Goal: Task Accomplishment & Management: Manage account settings

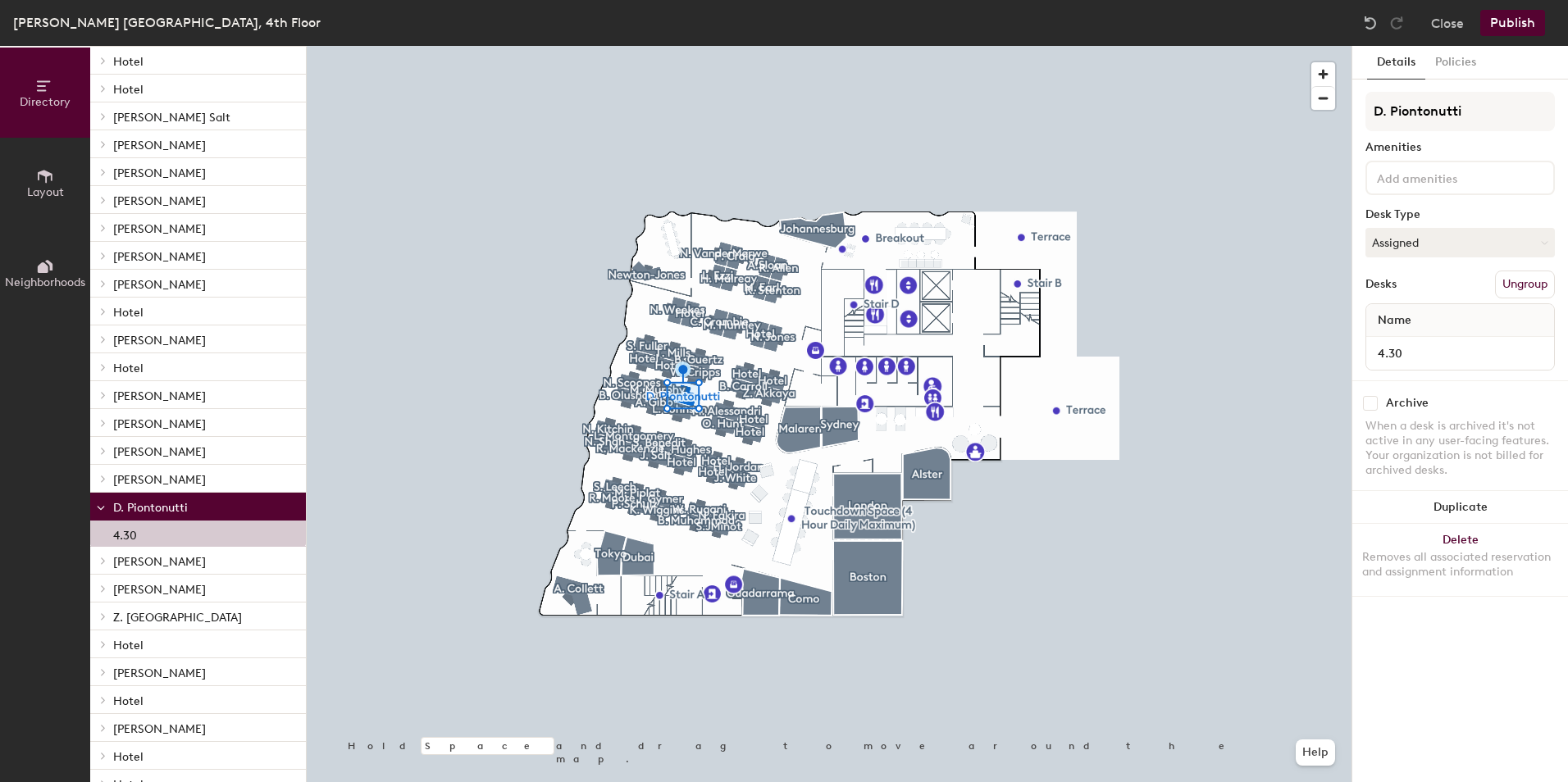
scroll to position [906, 0]
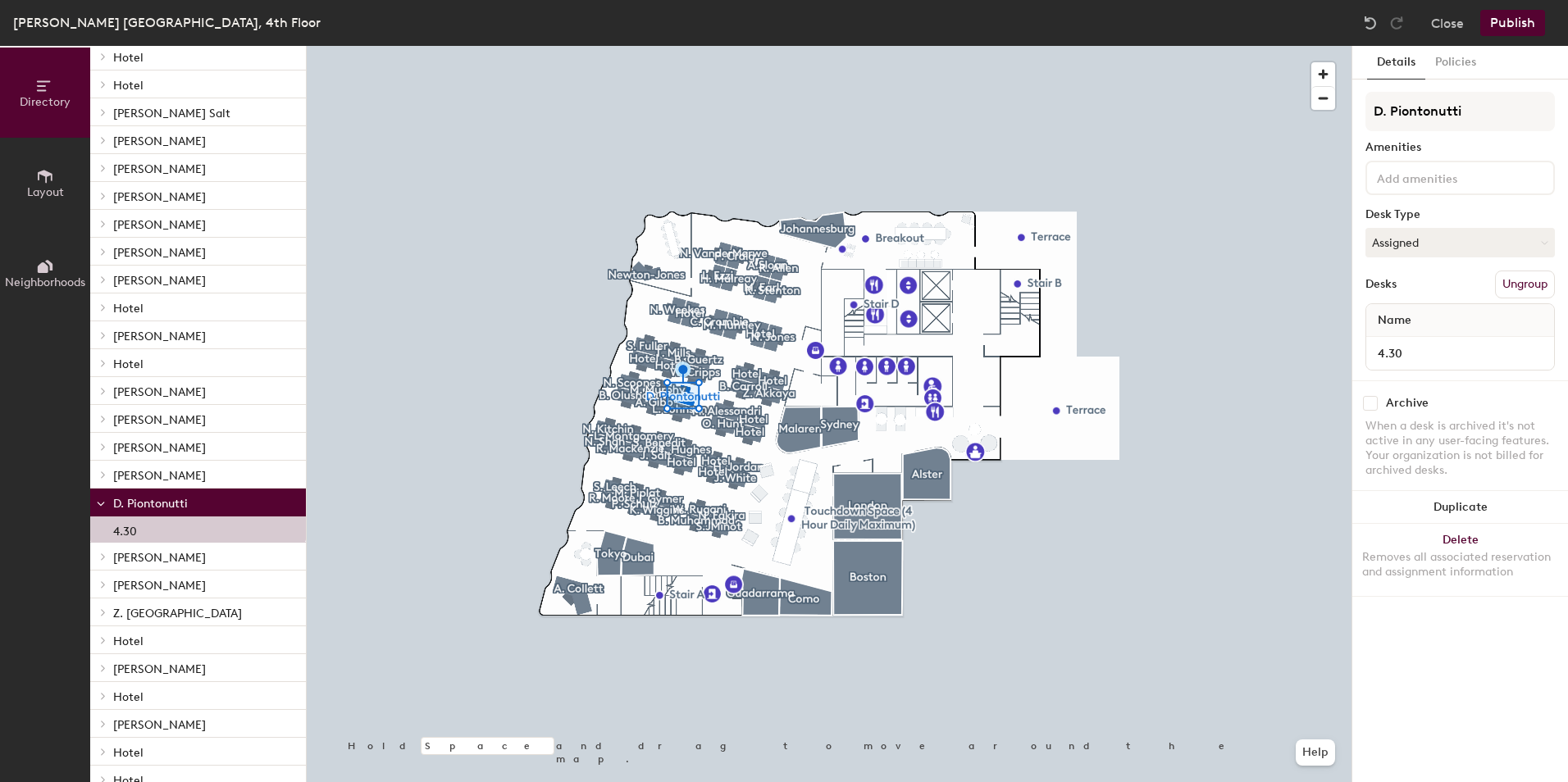
drag, startPoint x: 151, startPoint y: 503, endPoint x: 136, endPoint y: 509, distance: 16.2
click at [136, 509] on span "D. Piontonutti" at bounding box center [150, 504] width 74 height 14
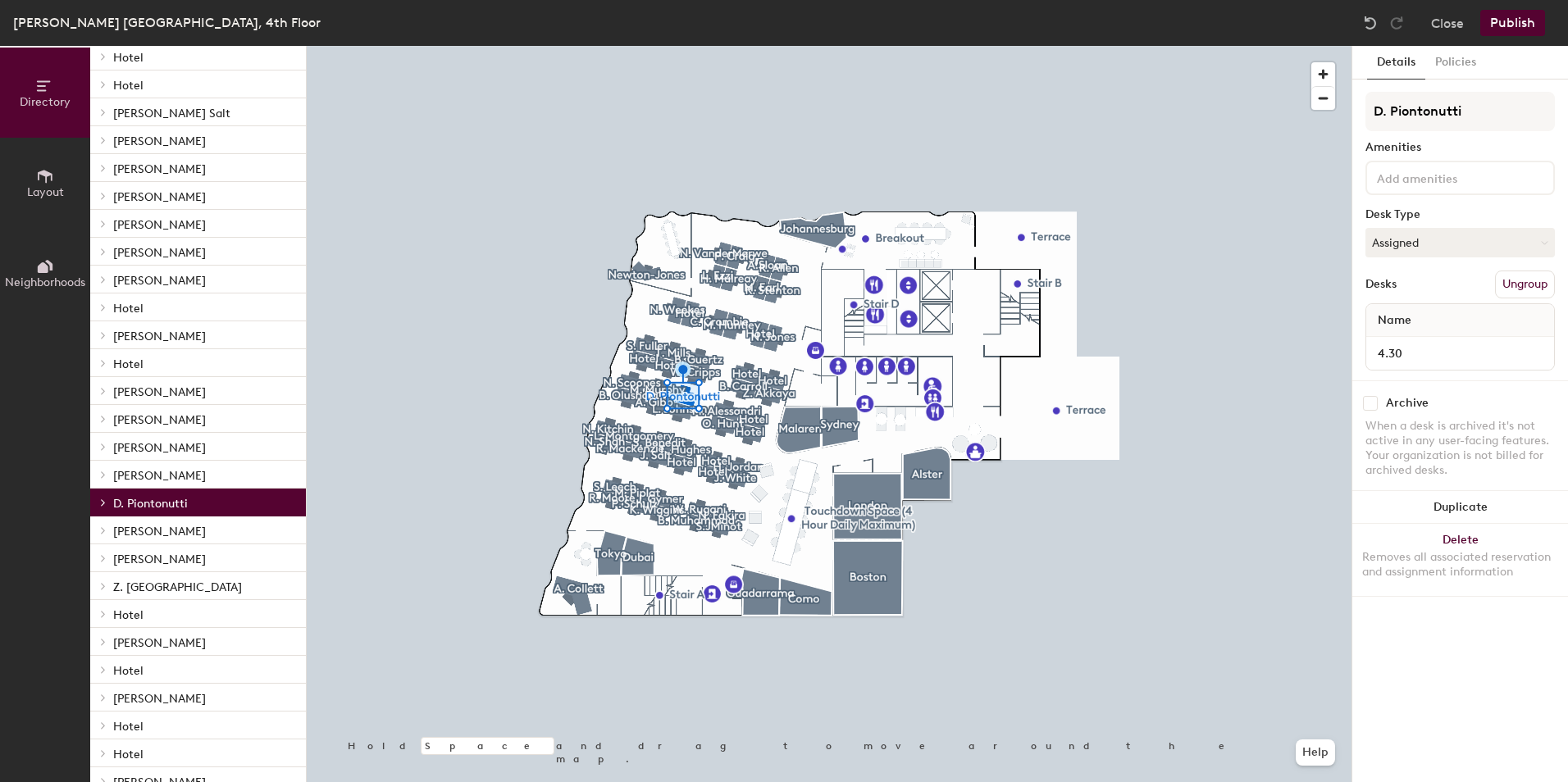
click at [135, 507] on span "D. Piontonutti" at bounding box center [150, 504] width 74 height 14
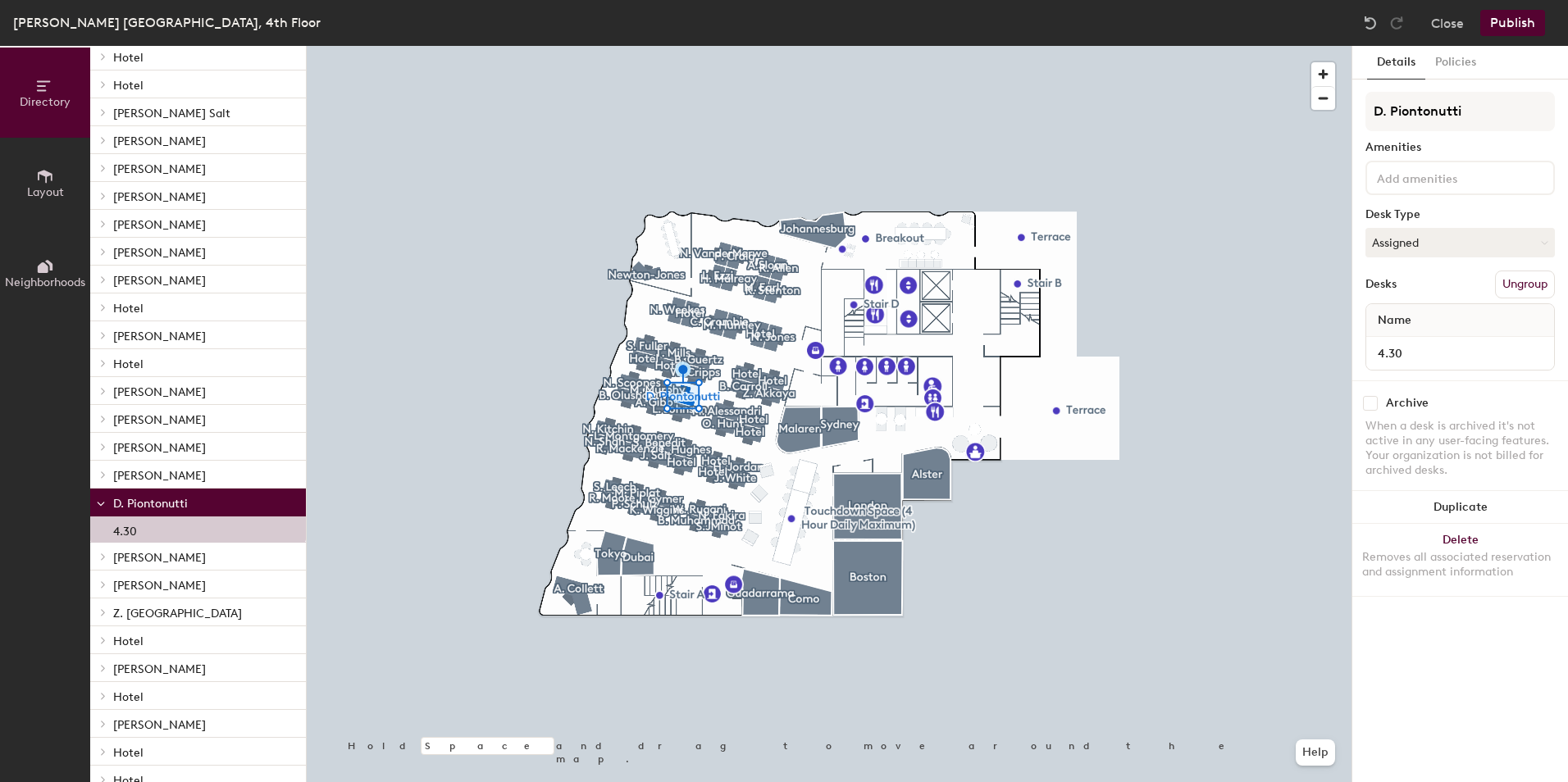
drag, startPoint x: 109, startPoint y: 503, endPoint x: 221, endPoint y: 508, distance: 112.1
click at [222, 508] on p "D. Piontonutti" at bounding box center [203, 503] width 179 height 22
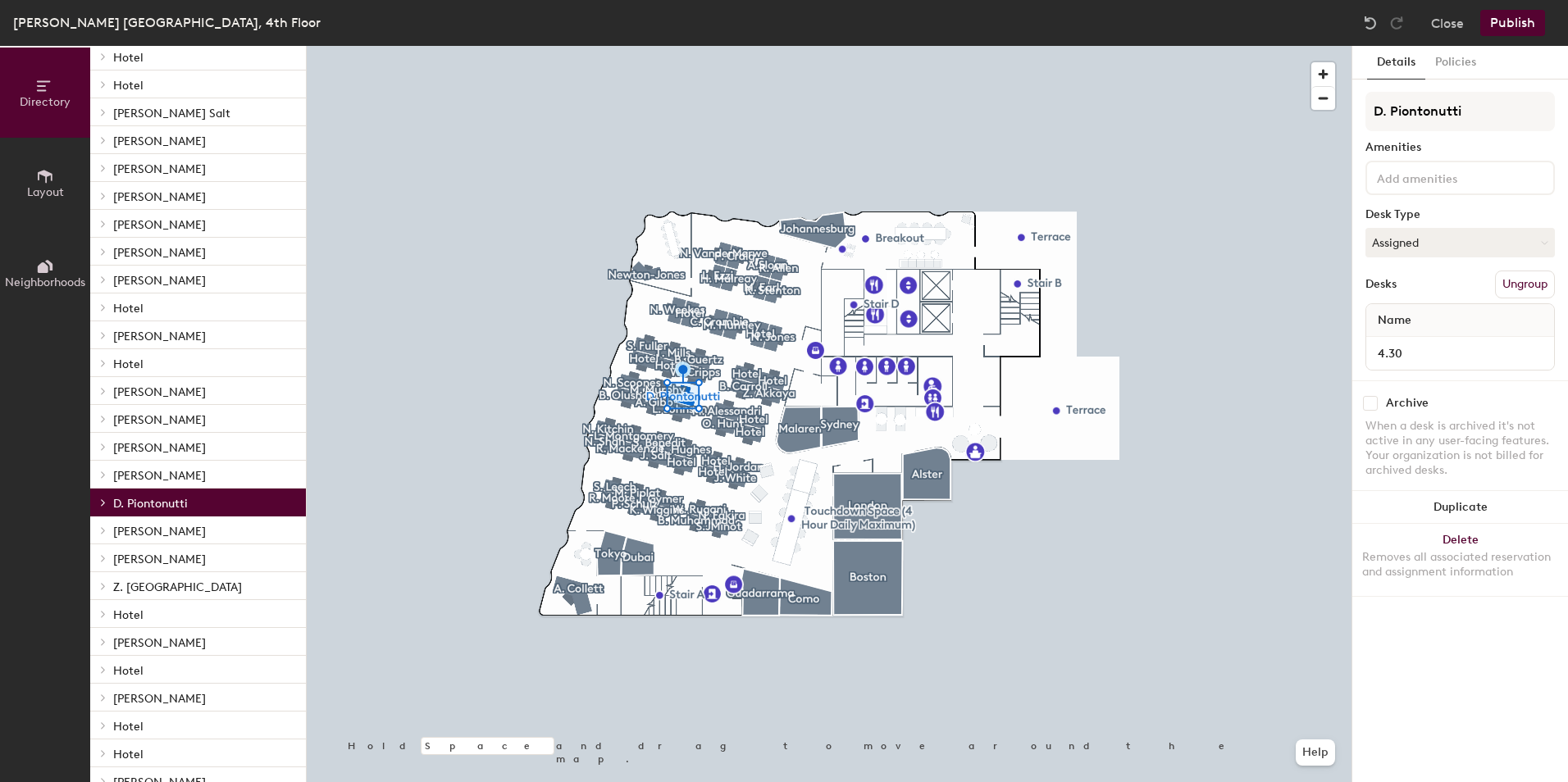
click at [209, 505] on p "D. Piontonutti" at bounding box center [203, 503] width 179 height 22
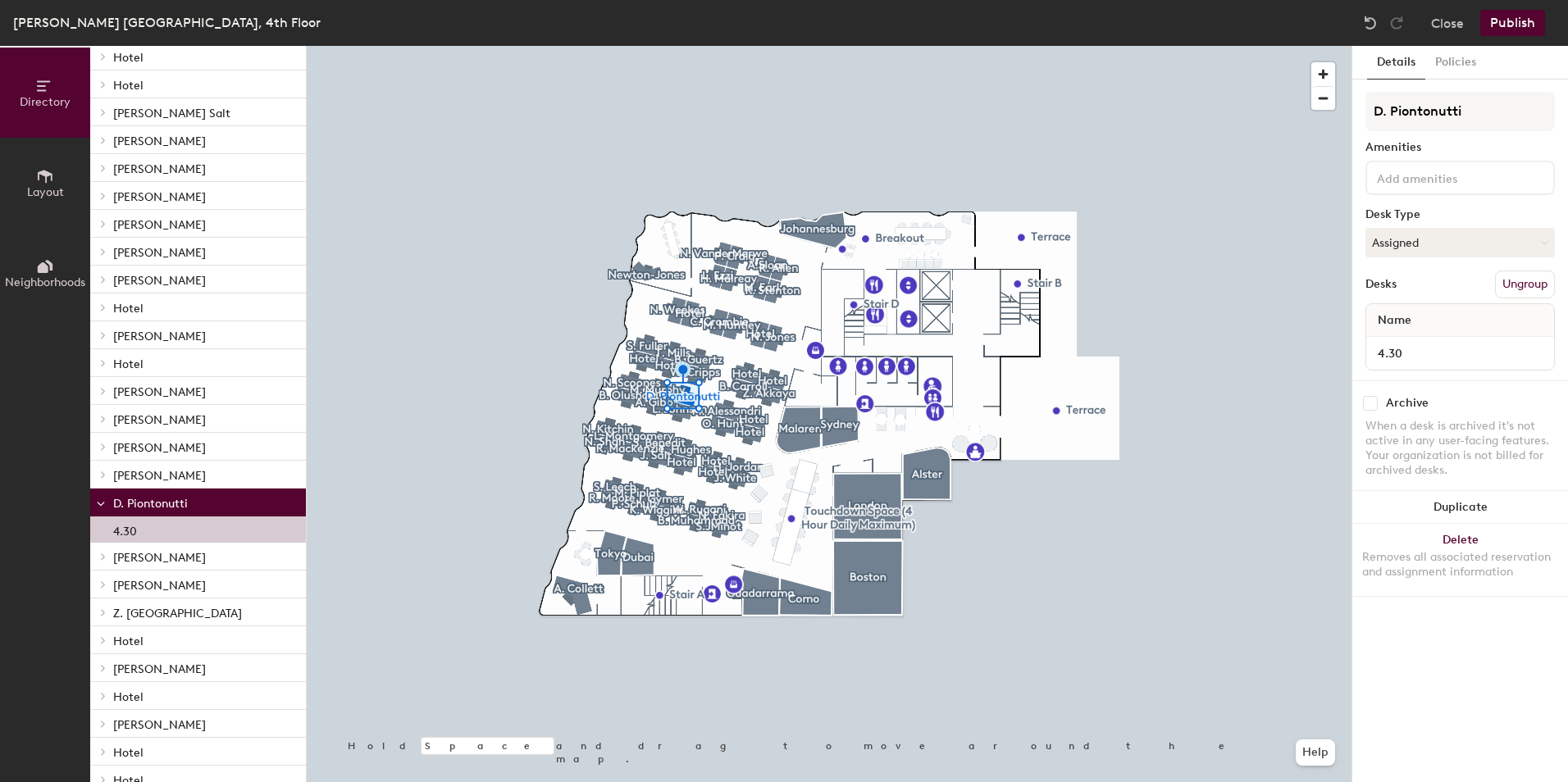
click at [209, 505] on p "D. Piontonutti" at bounding box center [203, 503] width 179 height 22
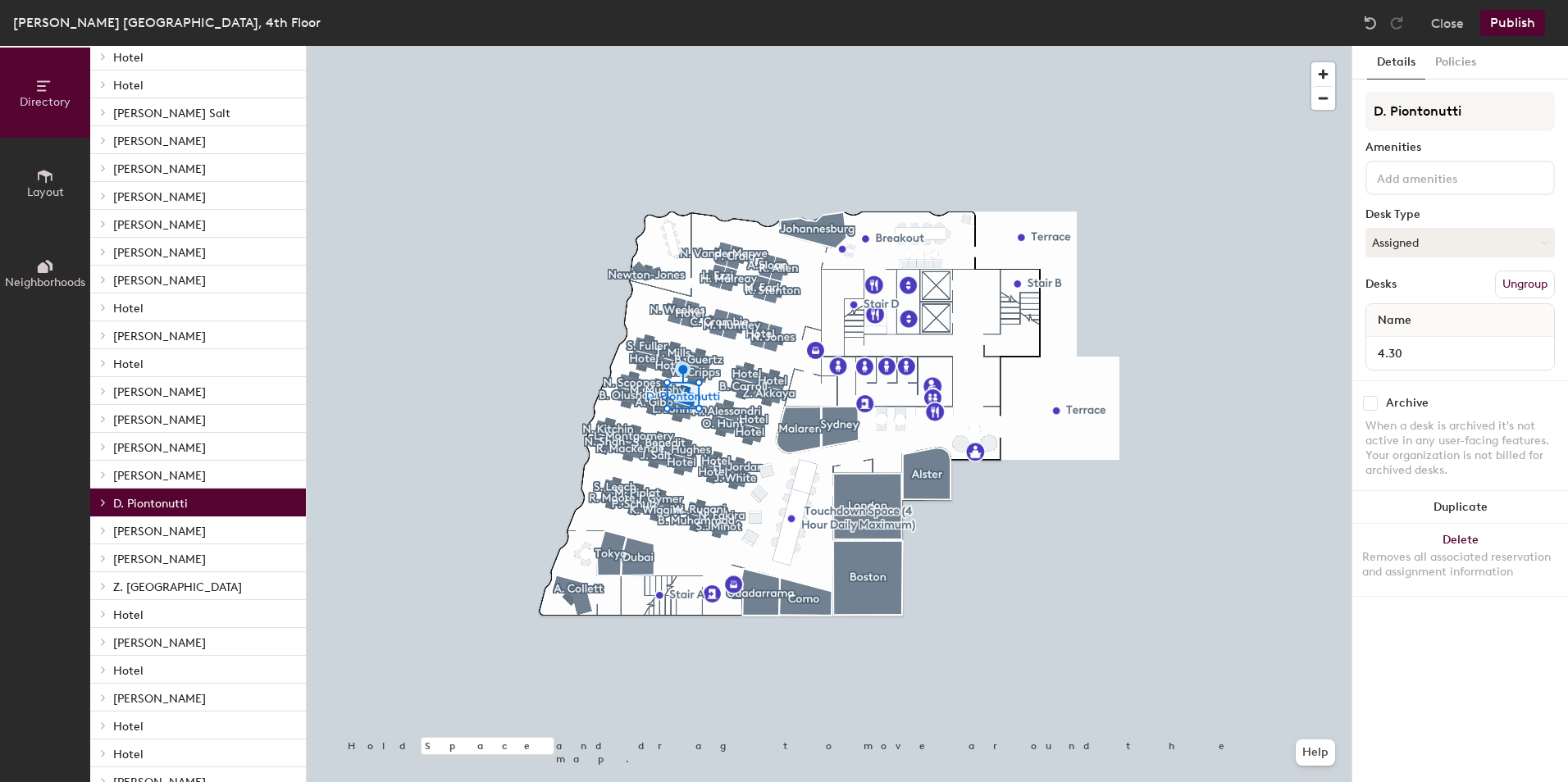
click at [206, 503] on p "D. Piontonutti" at bounding box center [203, 503] width 179 height 22
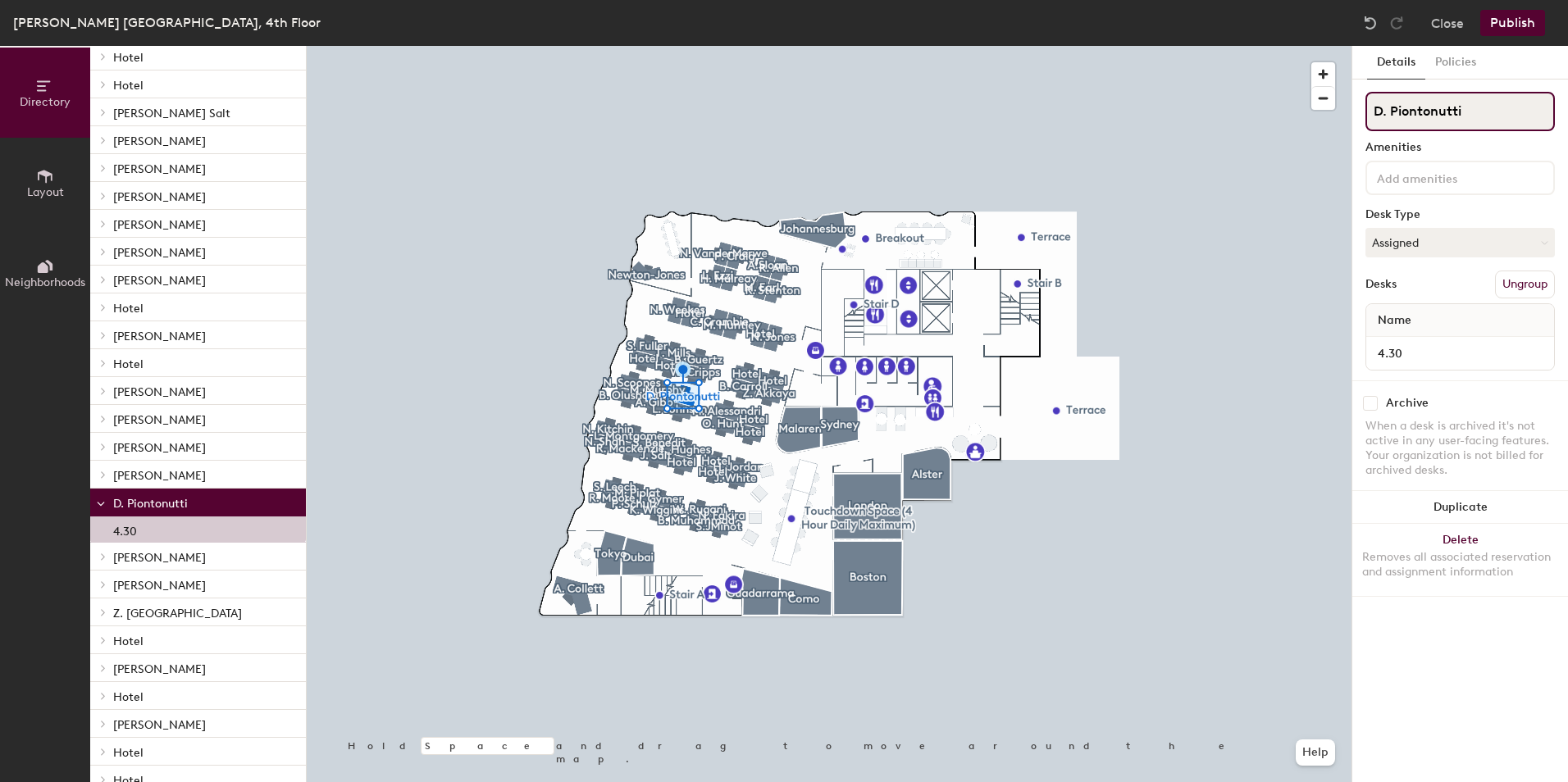
click at [1478, 116] on input "D. Piontonutti" at bounding box center [1459, 111] width 189 height 39
drag, startPoint x: 1478, startPoint y: 111, endPoint x: 1372, endPoint y: 113, distance: 106.0
click at [1372, 113] on input "D. Piontonutti" at bounding box center [1459, 111] width 189 height 39
paste input "aniela Pontonutti"
drag, startPoint x: 1422, startPoint y: 111, endPoint x: 1387, endPoint y: 111, distance: 35.0
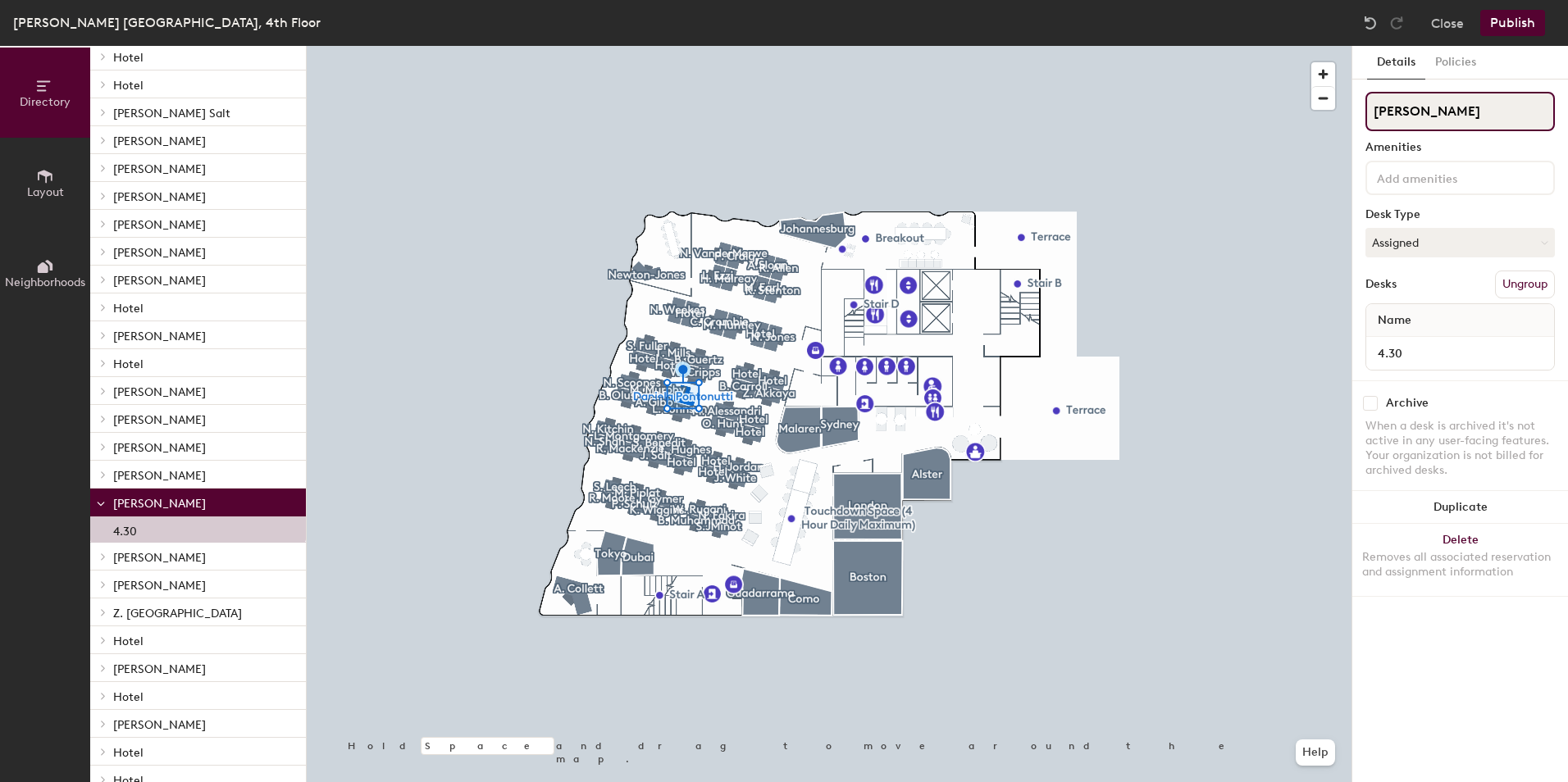
click at [1387, 111] on input "Daniela Pontonutti" at bounding box center [1459, 111] width 189 height 39
type input "D.Pontonutti"
click at [1191, 46] on div at bounding box center [829, 46] width 1045 height 0
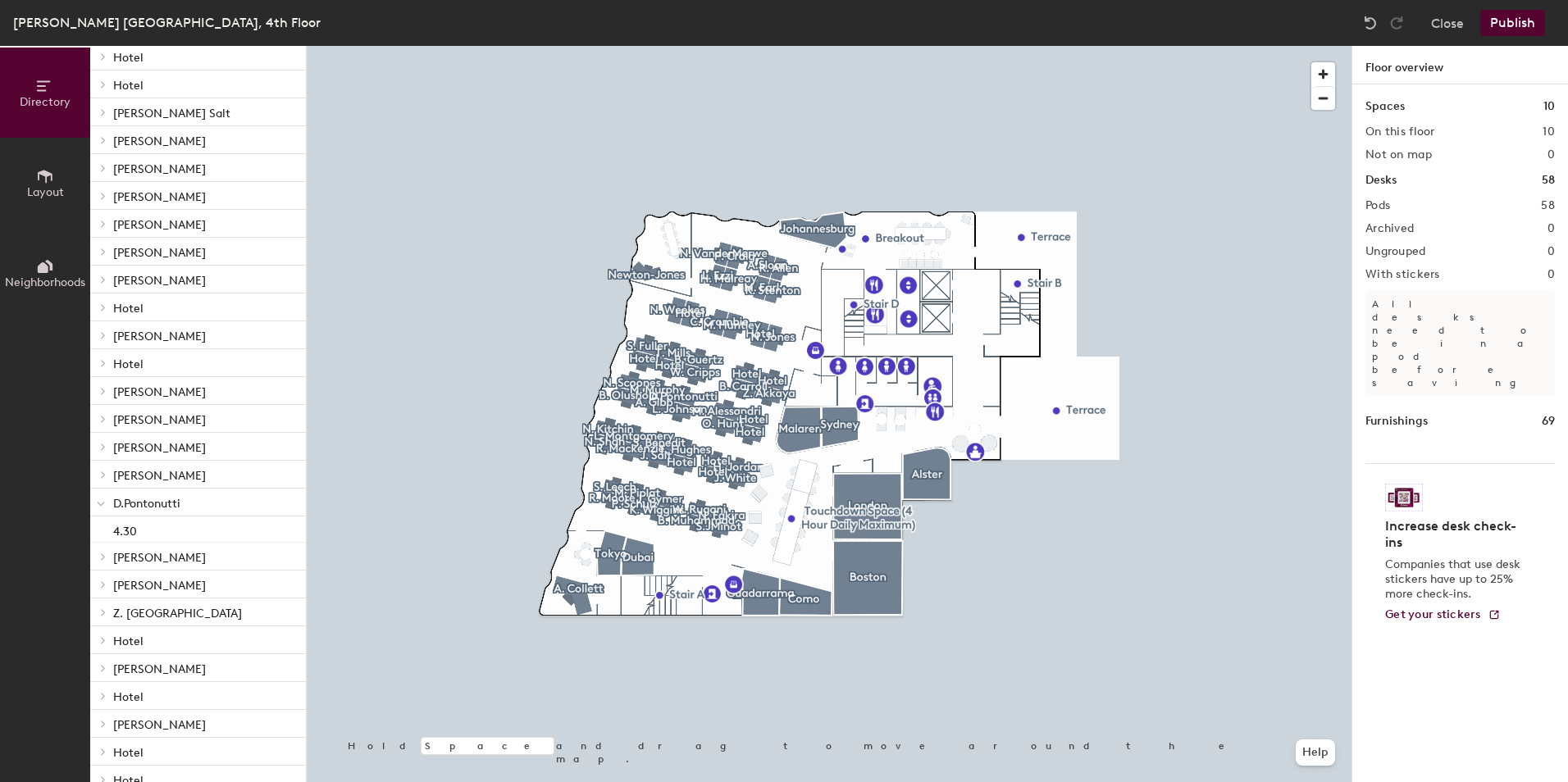
click at [43, 179] on icon at bounding box center [45, 177] width 18 height 18
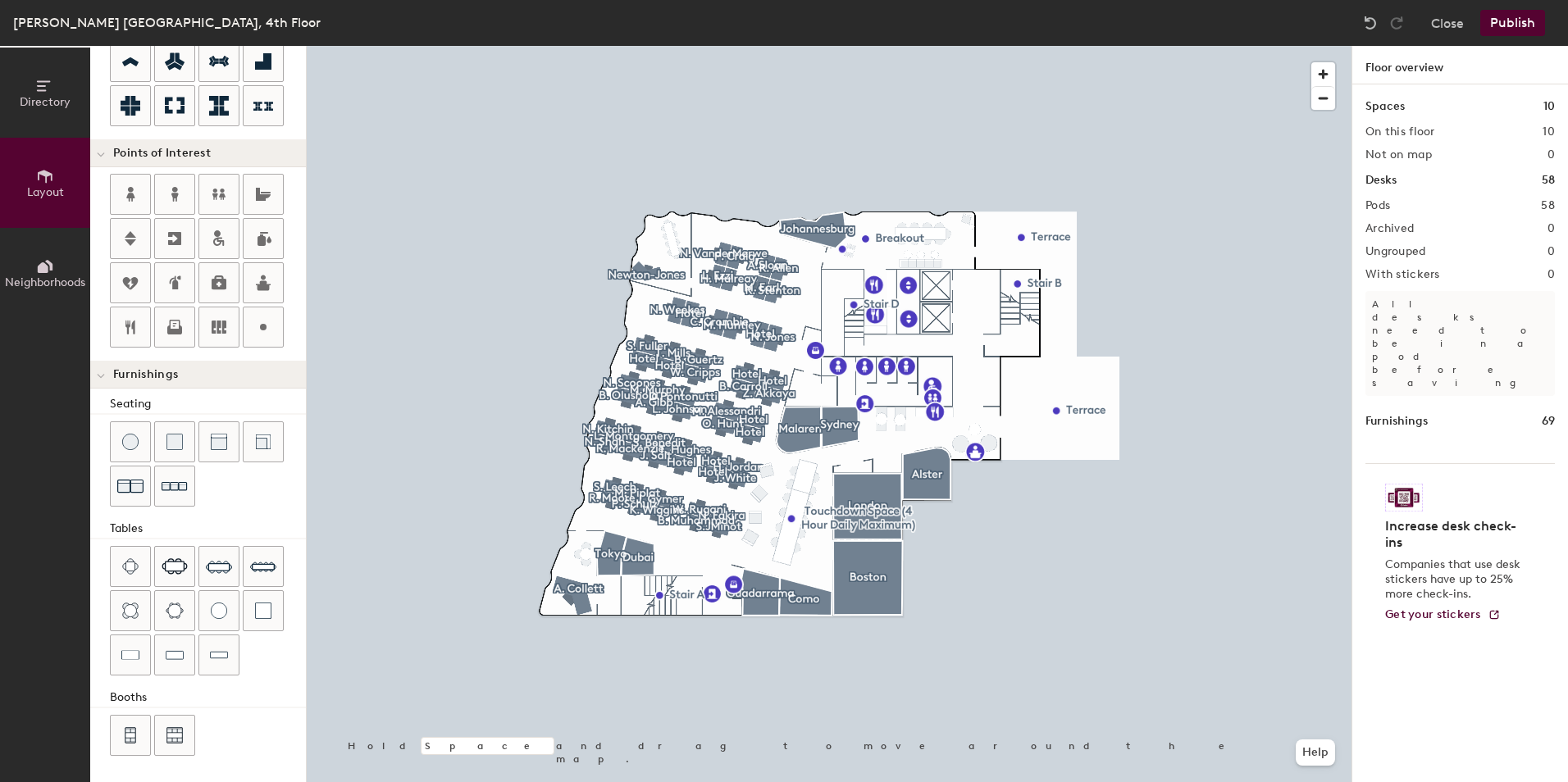
scroll to position [254, 0]
click at [1402, 105] on h1 "Spaces" at bounding box center [1385, 107] width 39 height 18
click at [1403, 110] on h1 "Spaces" at bounding box center [1385, 107] width 39 height 18
click at [1409, 136] on h2 "On this floor" at bounding box center [1400, 132] width 70 height 13
click at [1413, 155] on h2 "Not on map" at bounding box center [1398, 154] width 66 height 13
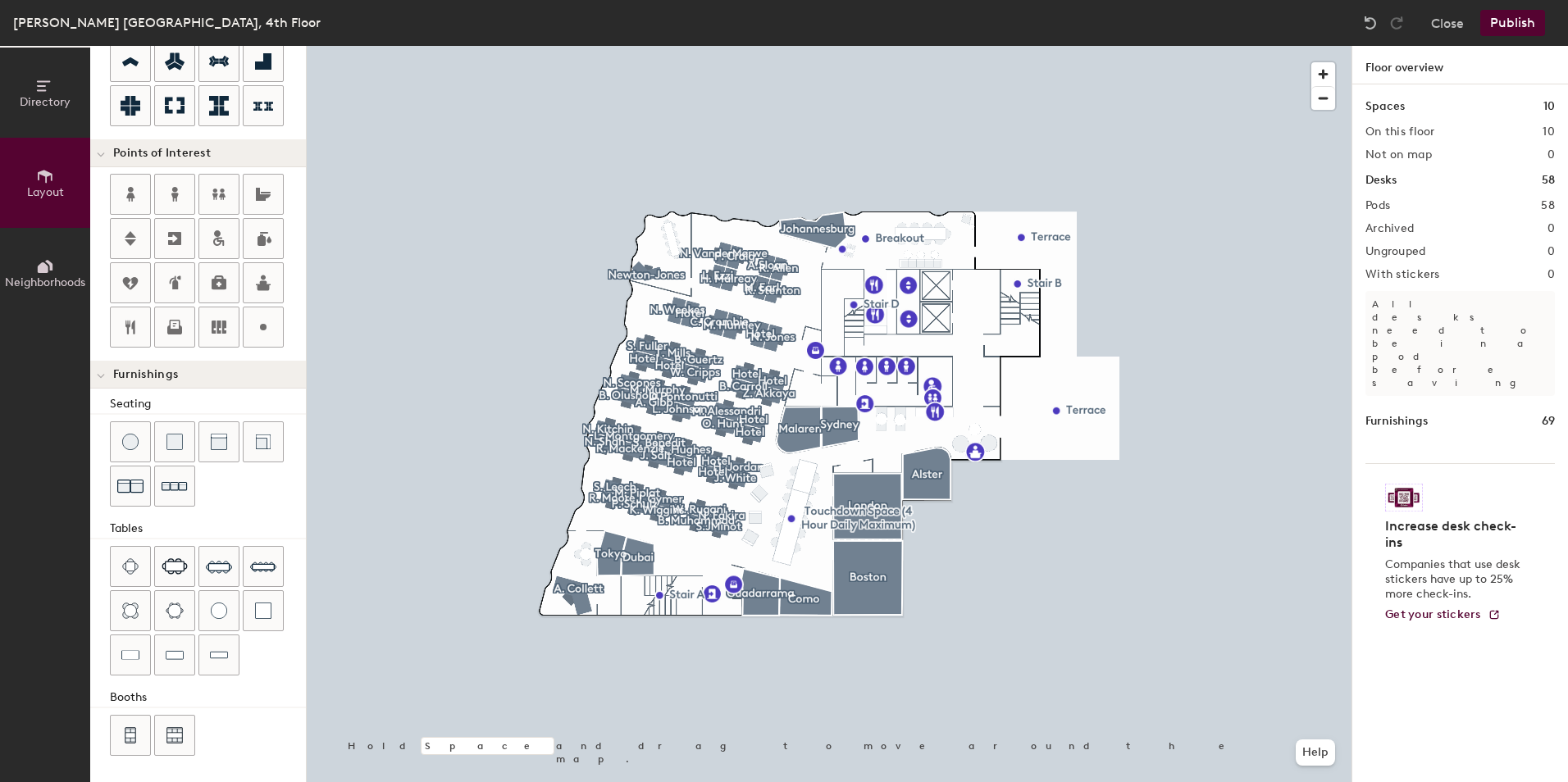
click at [48, 269] on icon at bounding box center [43, 268] width 11 height 11
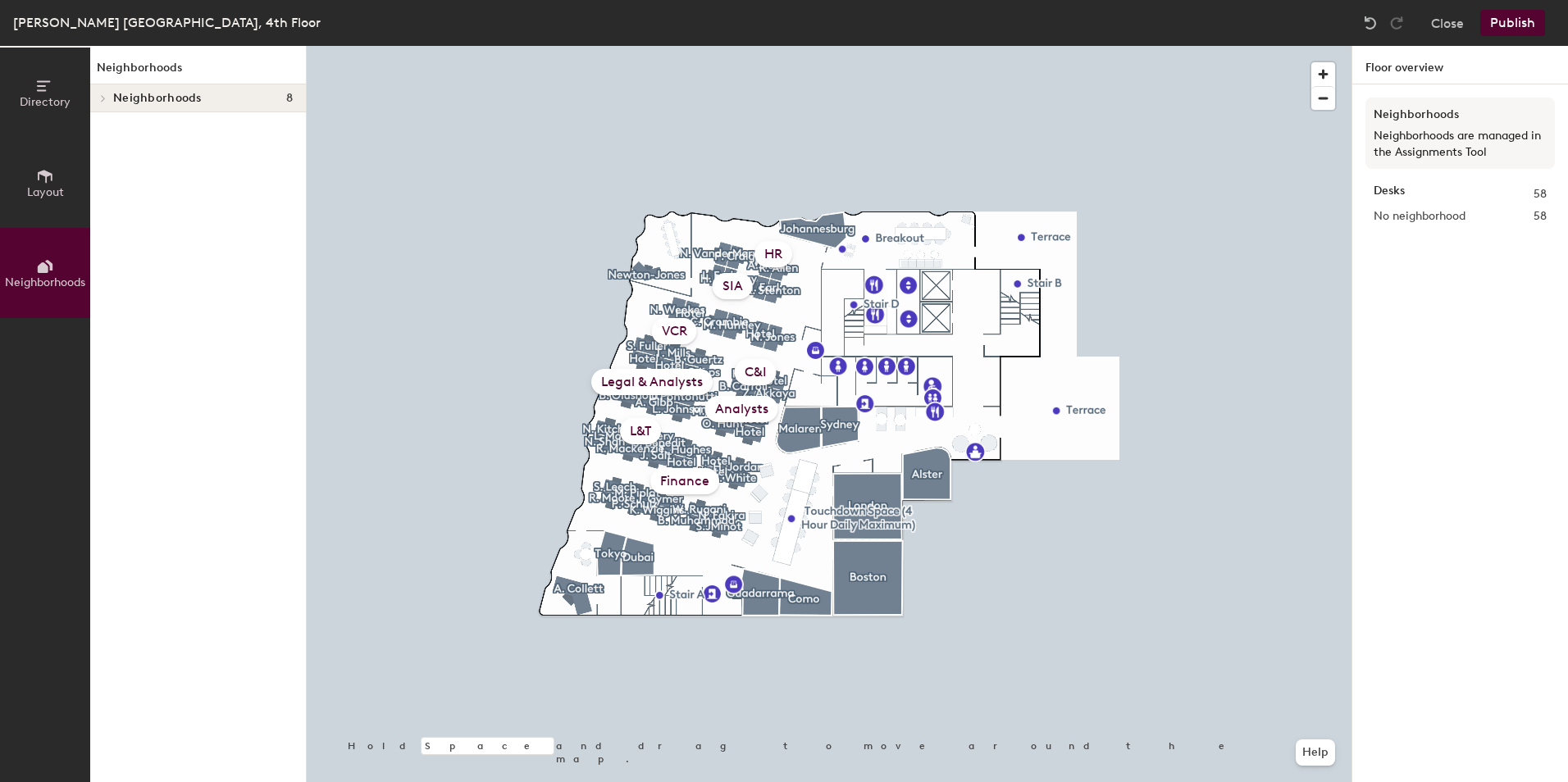
scroll to position [0, 0]
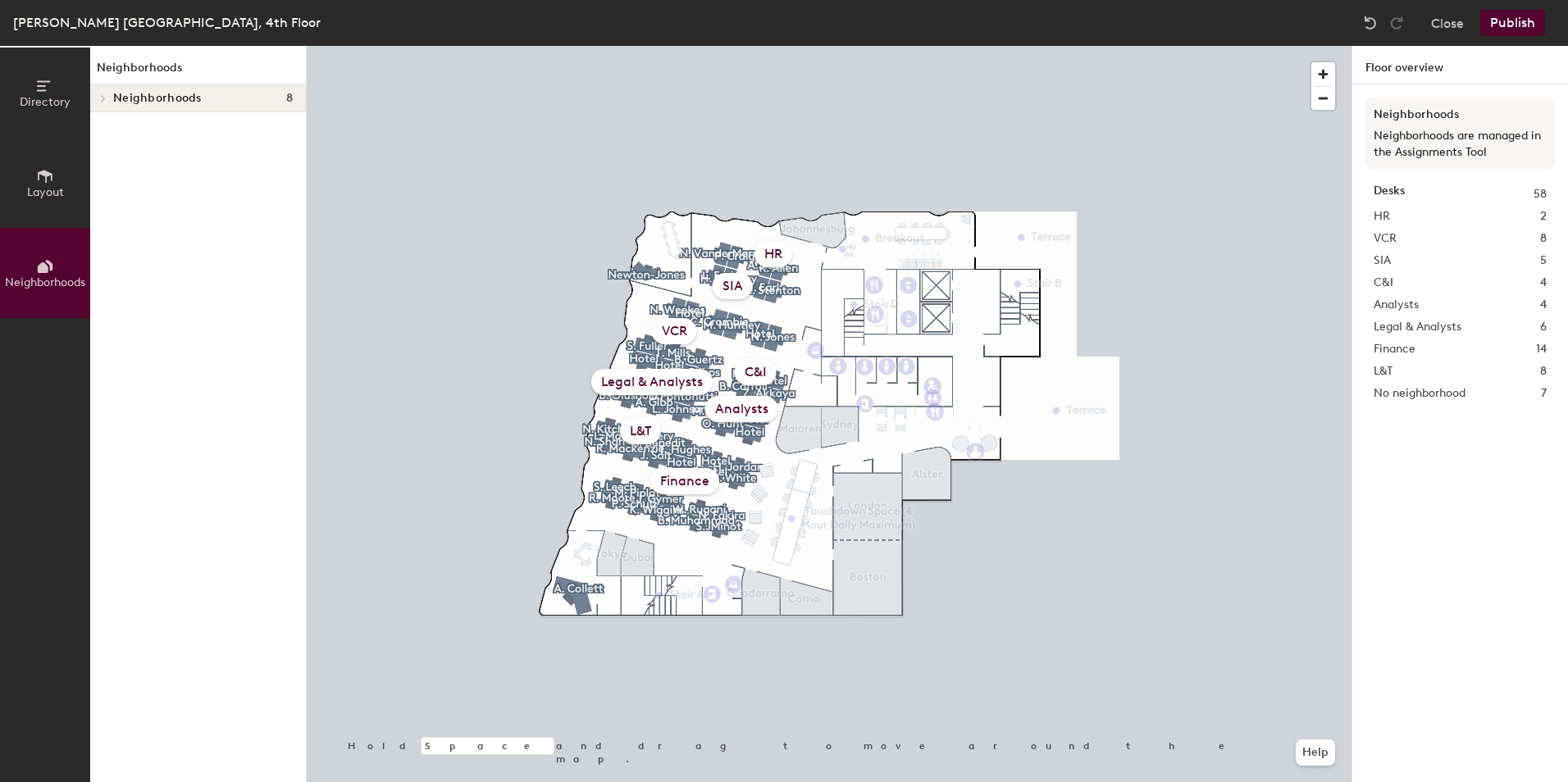
click at [751, 411] on div "Analysts" at bounding box center [741, 409] width 73 height 26
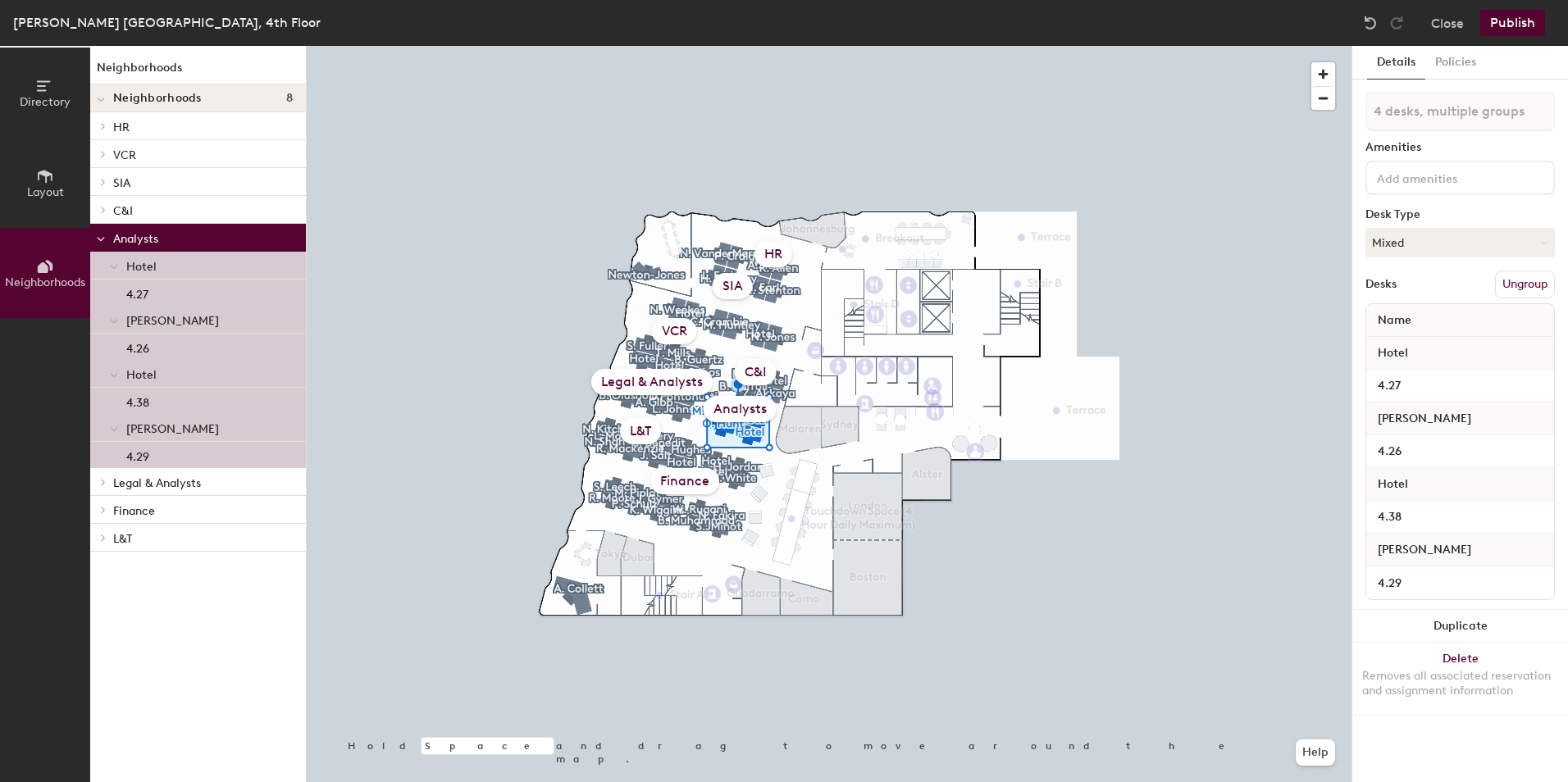
click at [167, 237] on p "Analysts" at bounding box center [203, 238] width 179 height 22
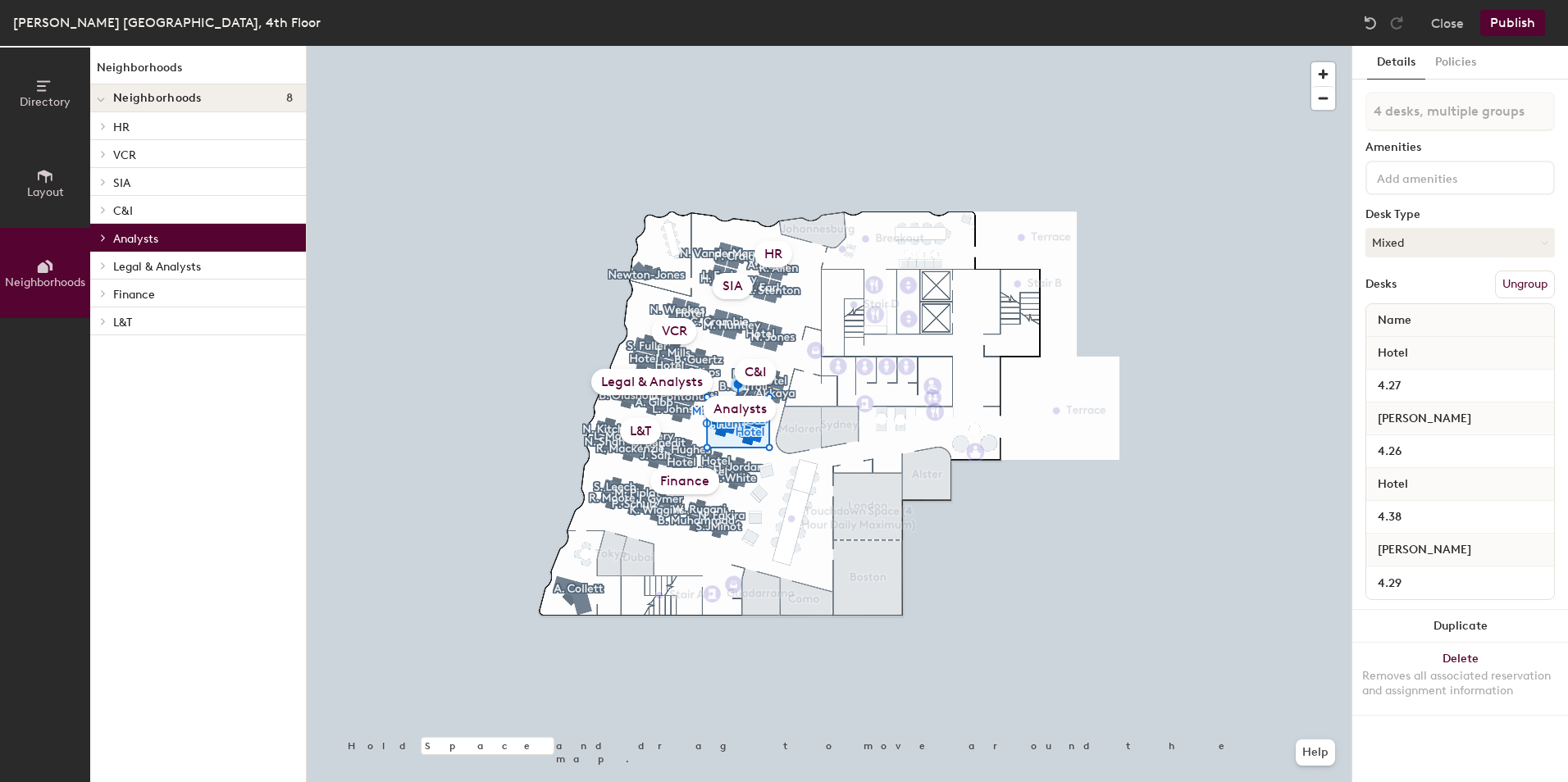
click at [147, 238] on p "Analysts" at bounding box center [203, 238] width 179 height 22
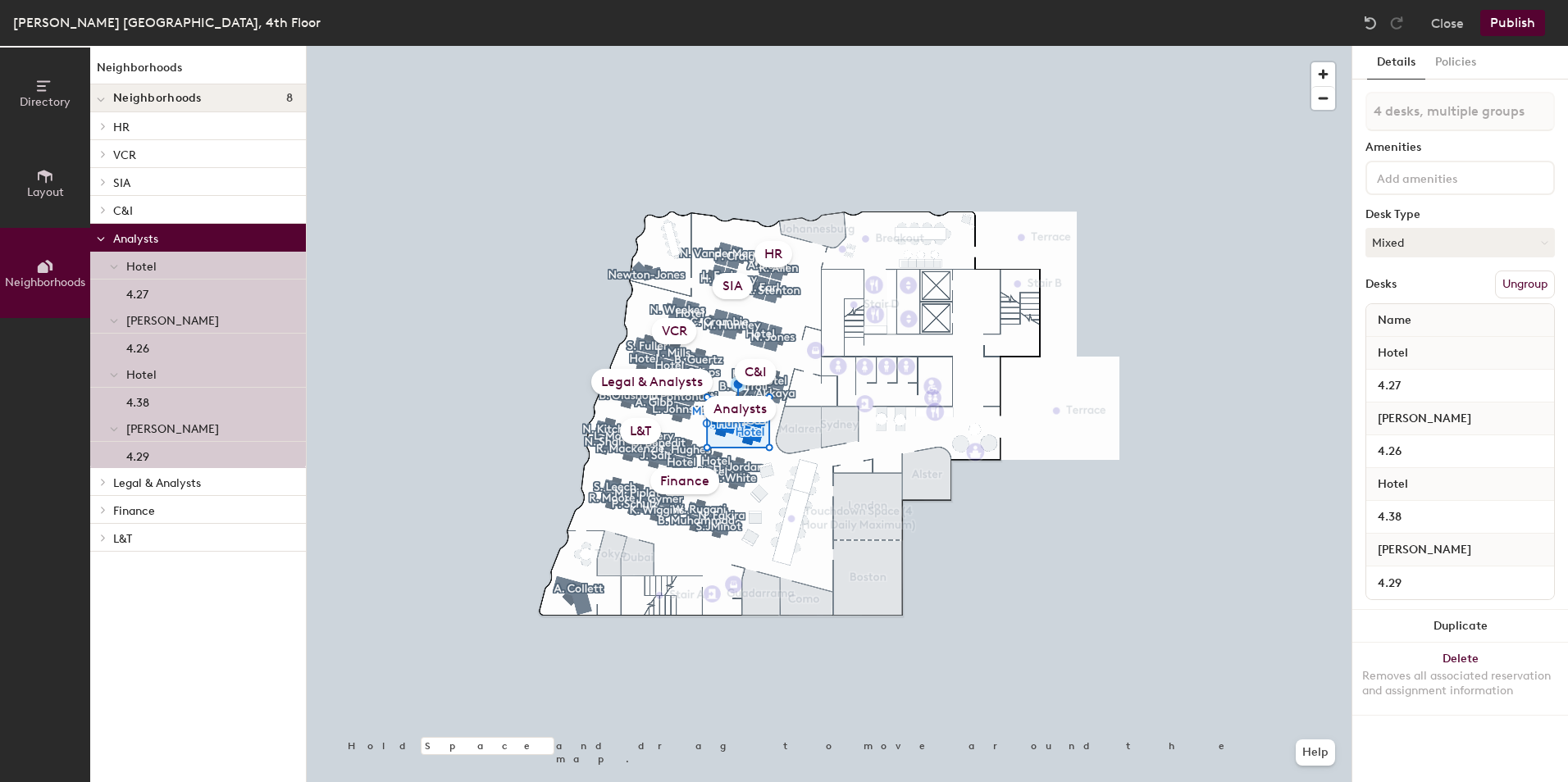
click at [1103, 46] on div at bounding box center [829, 46] width 1045 height 0
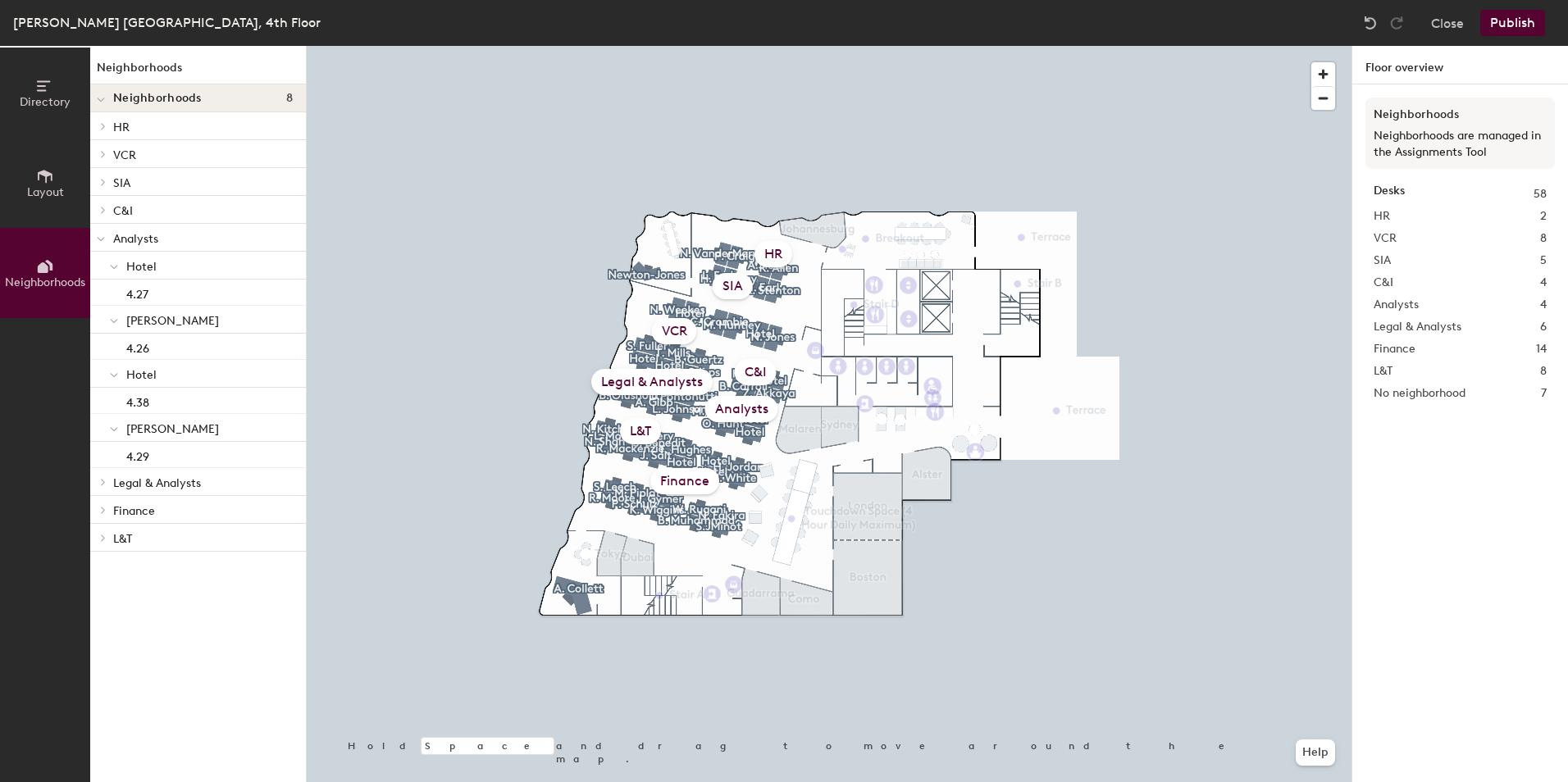
click at [1458, 330] on span "Legal & Analysts" at bounding box center [1417, 327] width 88 height 18
click at [379, 46] on div at bounding box center [829, 46] width 1045 height 0
click at [1321, 73] on span "button" at bounding box center [1323, 74] width 24 height 24
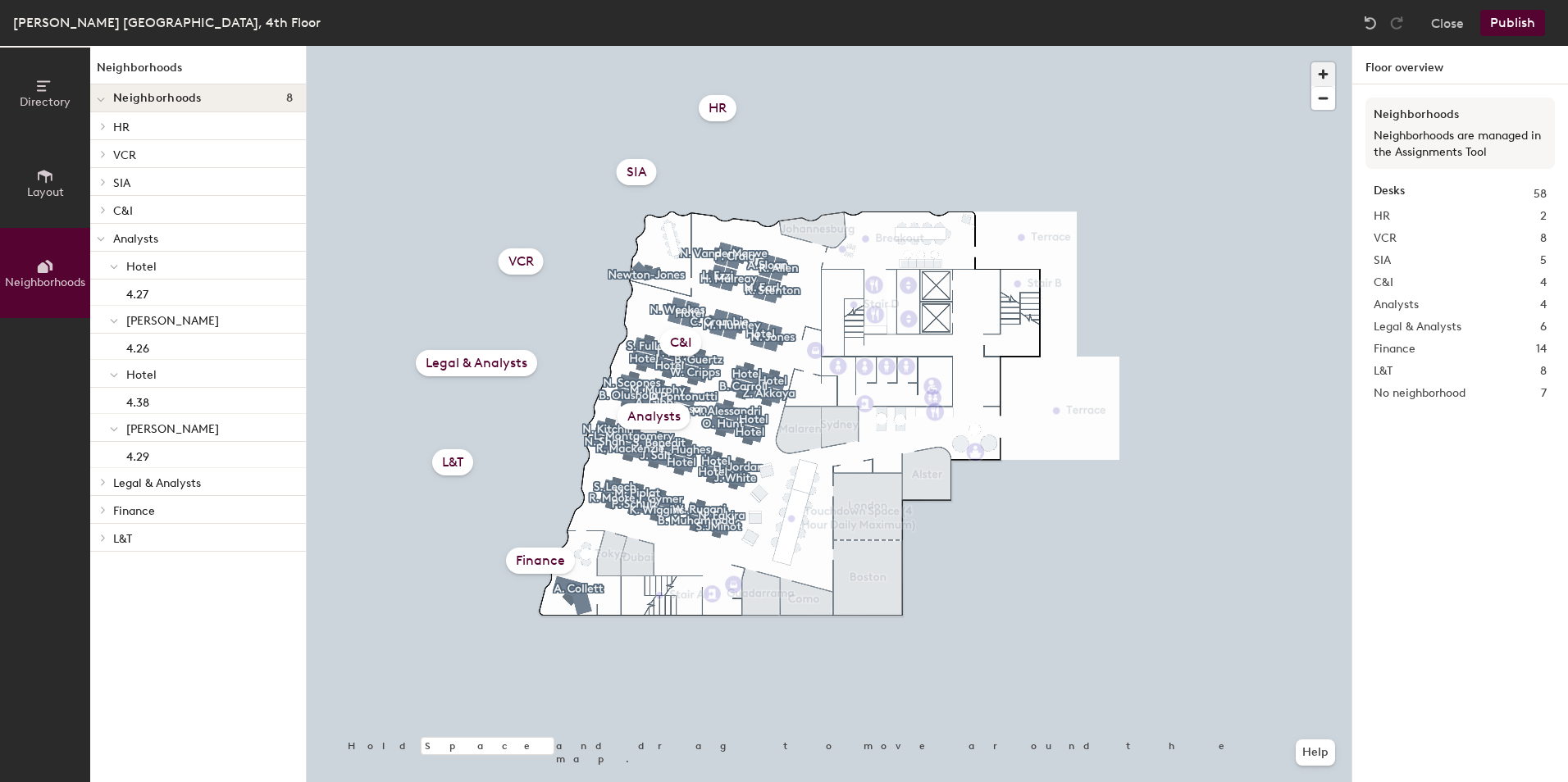
click at [1321, 73] on span "button" at bounding box center [1323, 74] width 24 height 24
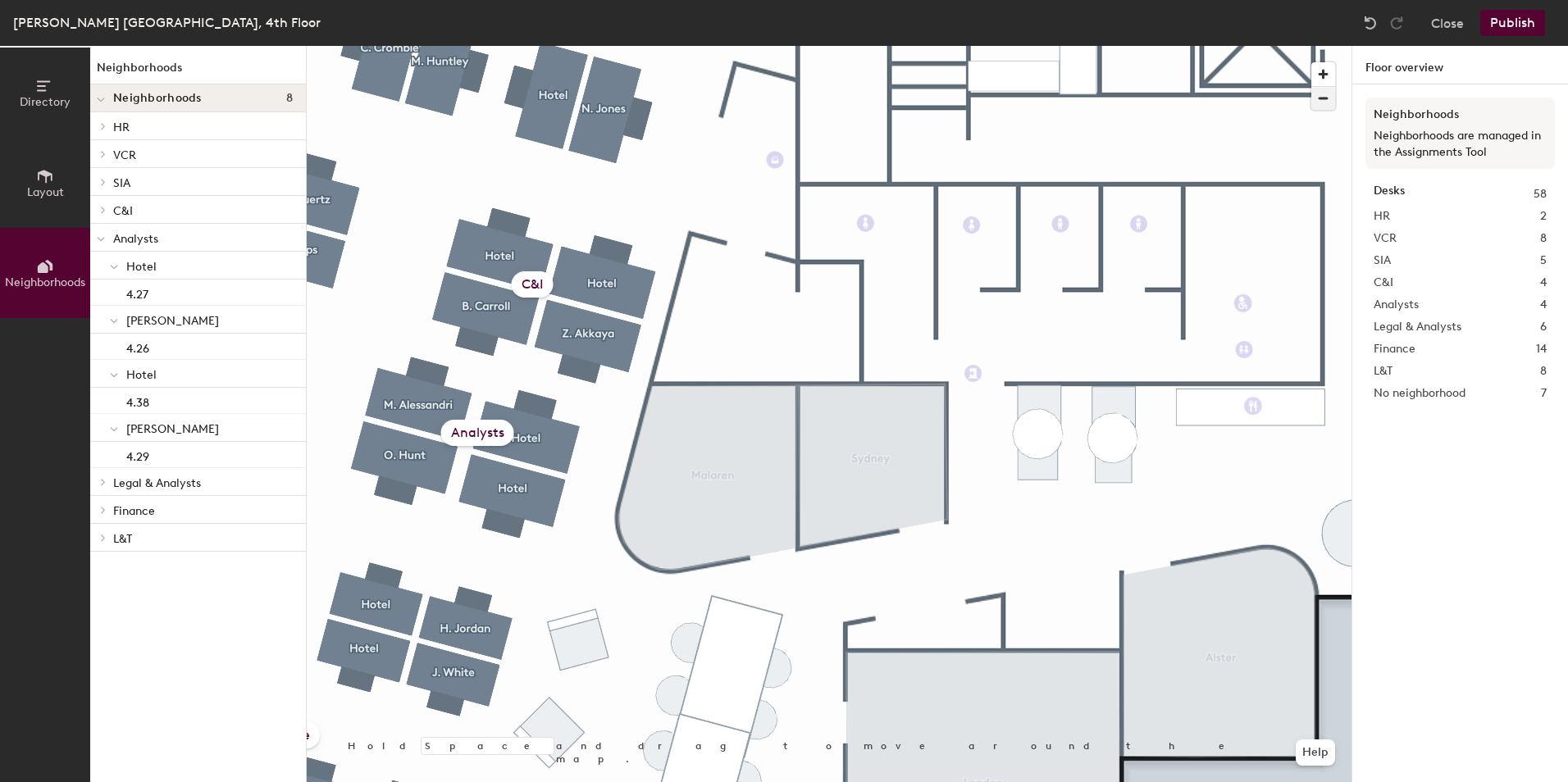
click at [1329, 100] on span "button" at bounding box center [1323, 99] width 24 height 23
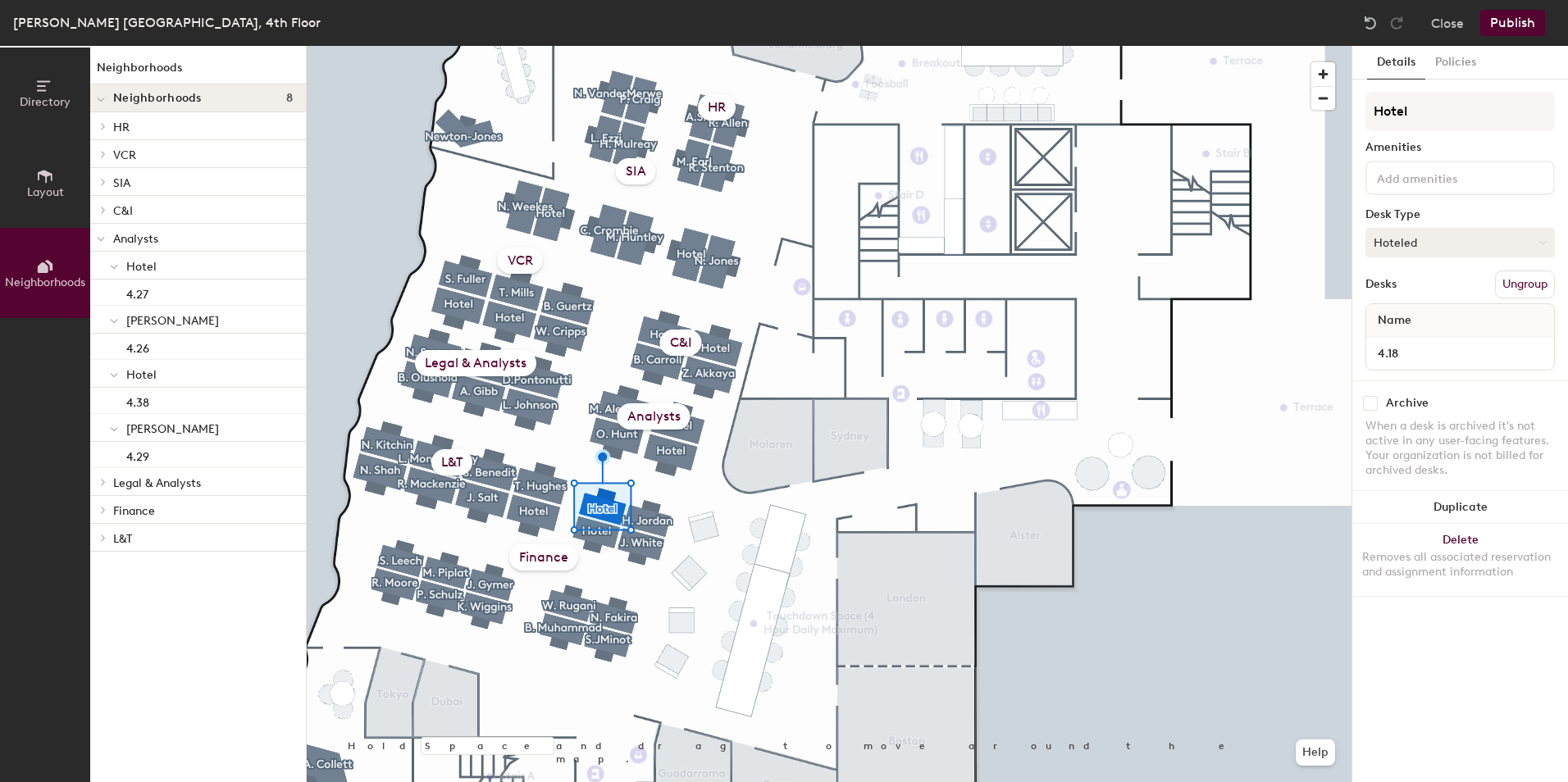
drag, startPoint x: 1324, startPoint y: 102, endPoint x: 1424, endPoint y: 245, distance: 174.5
click at [1424, 245] on button "Hoteled" at bounding box center [1459, 242] width 189 height 30
click at [1401, 290] on div "Assigned" at bounding box center [1448, 293] width 164 height 24
click at [43, 22] on div "[PERSON_NAME] [GEOGRAPHIC_DATA], 4th Floor" at bounding box center [167, 22] width 308 height 21
click at [1440, 23] on button "Close" at bounding box center [1447, 22] width 33 height 26
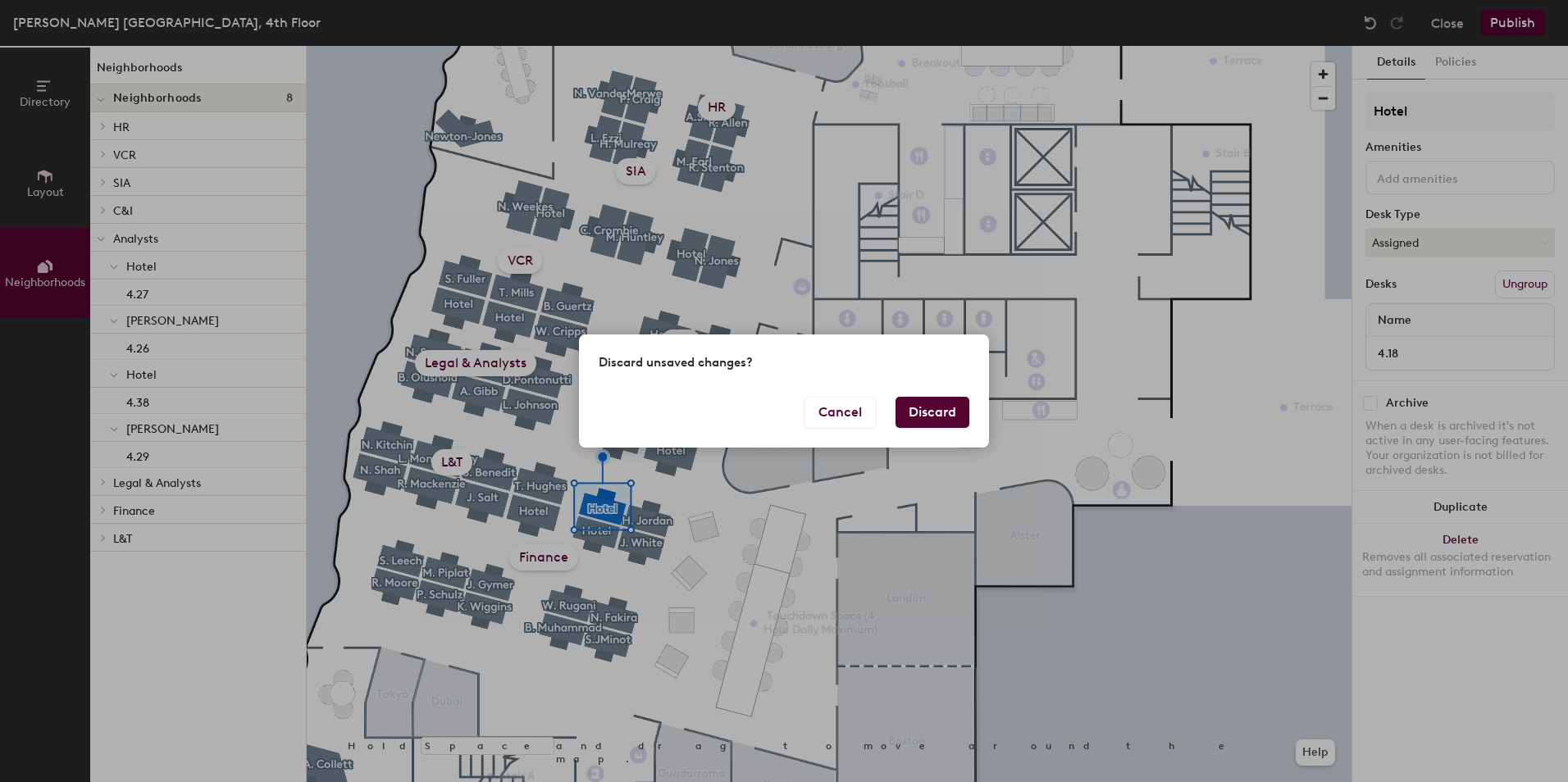
click at [1168, 624] on div "Discard unsaved changes? Cancel Discard" at bounding box center [784, 391] width 1568 height 782
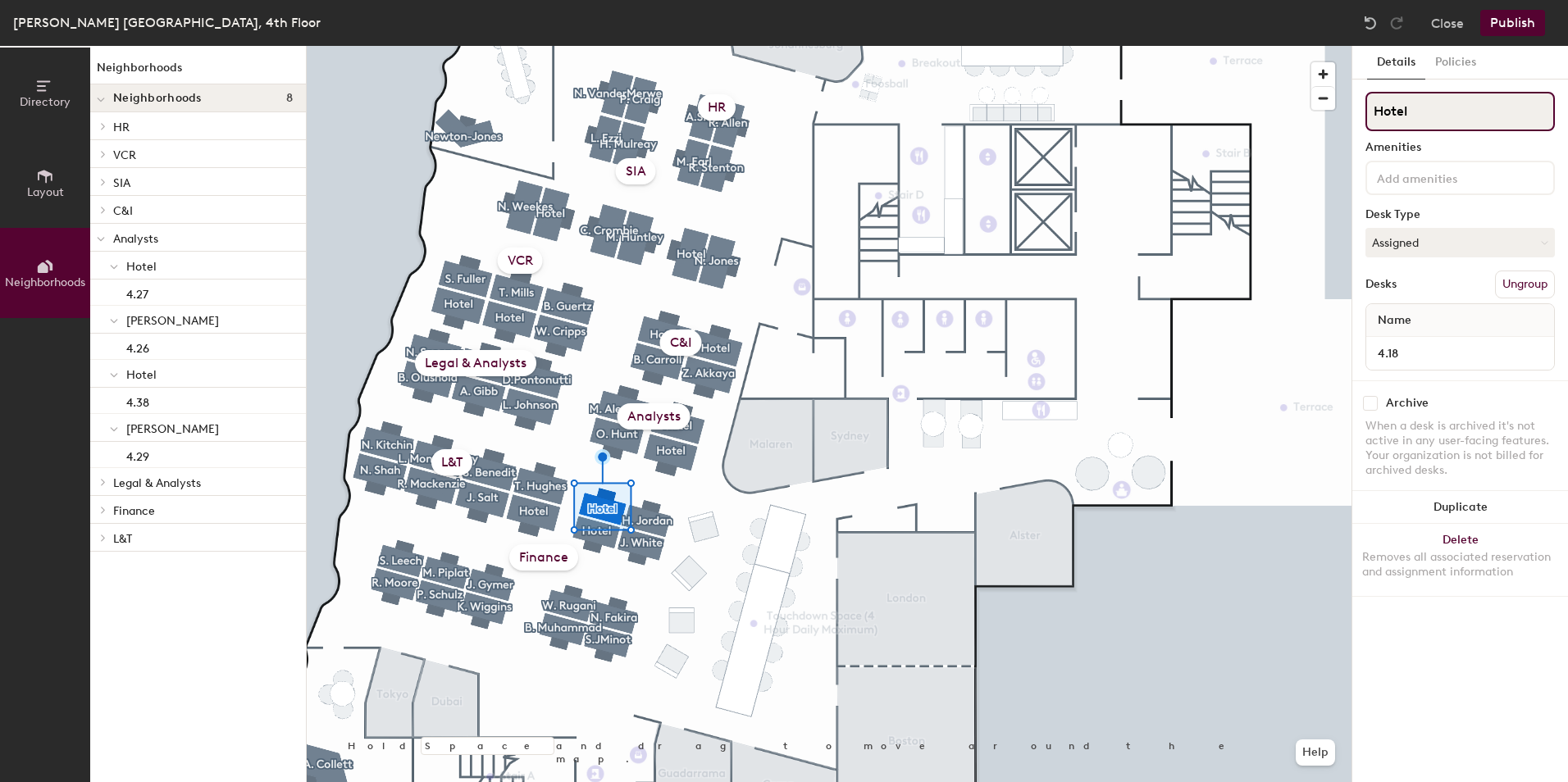
click at [1411, 115] on input "Hotel" at bounding box center [1459, 111] width 189 height 39
type input "Hotel/TBC"
click at [1494, 630] on div "Details Policies Hotel/TBC Amenities Desk Type Assigned Desks Ungroup Name 4.18…" at bounding box center [1460, 413] width 215 height 736
click at [1492, 25] on button "Publish" at bounding box center [1512, 22] width 65 height 26
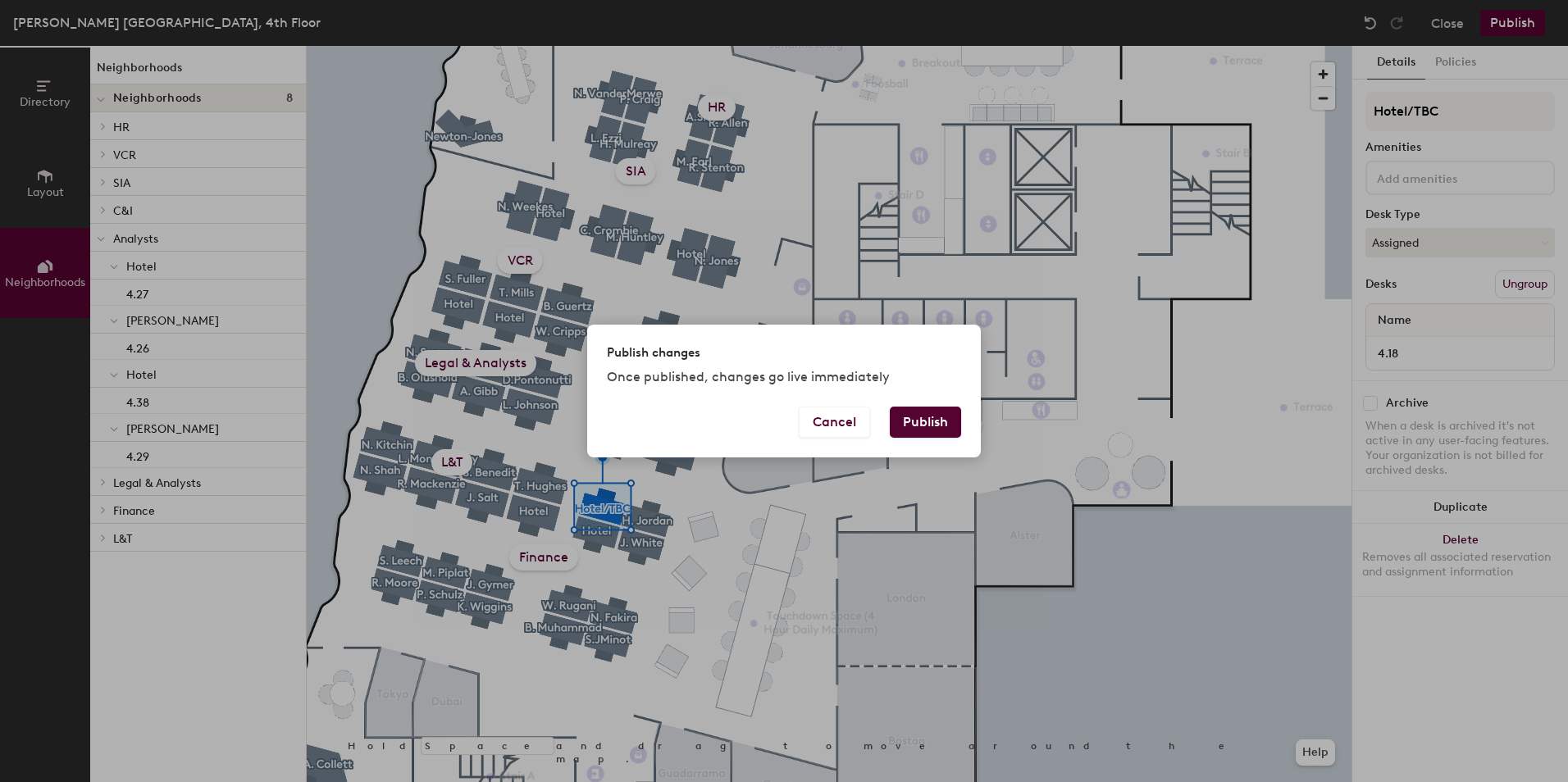
click at [945, 425] on button "Publish" at bounding box center [926, 421] width 72 height 31
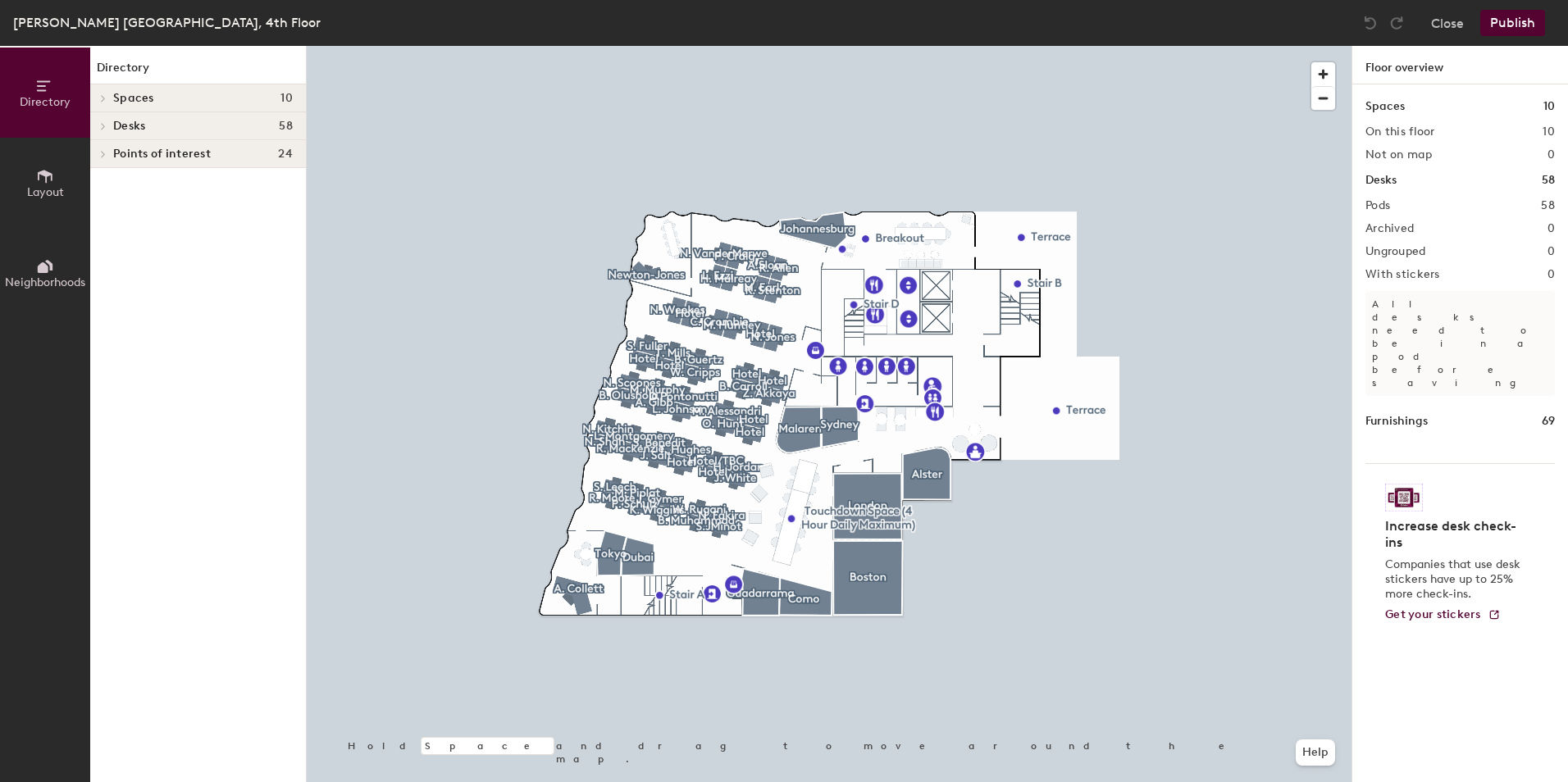
click at [1196, 46] on div at bounding box center [829, 46] width 1045 height 0
click at [56, 187] on span "Layout" at bounding box center [45, 193] width 37 height 14
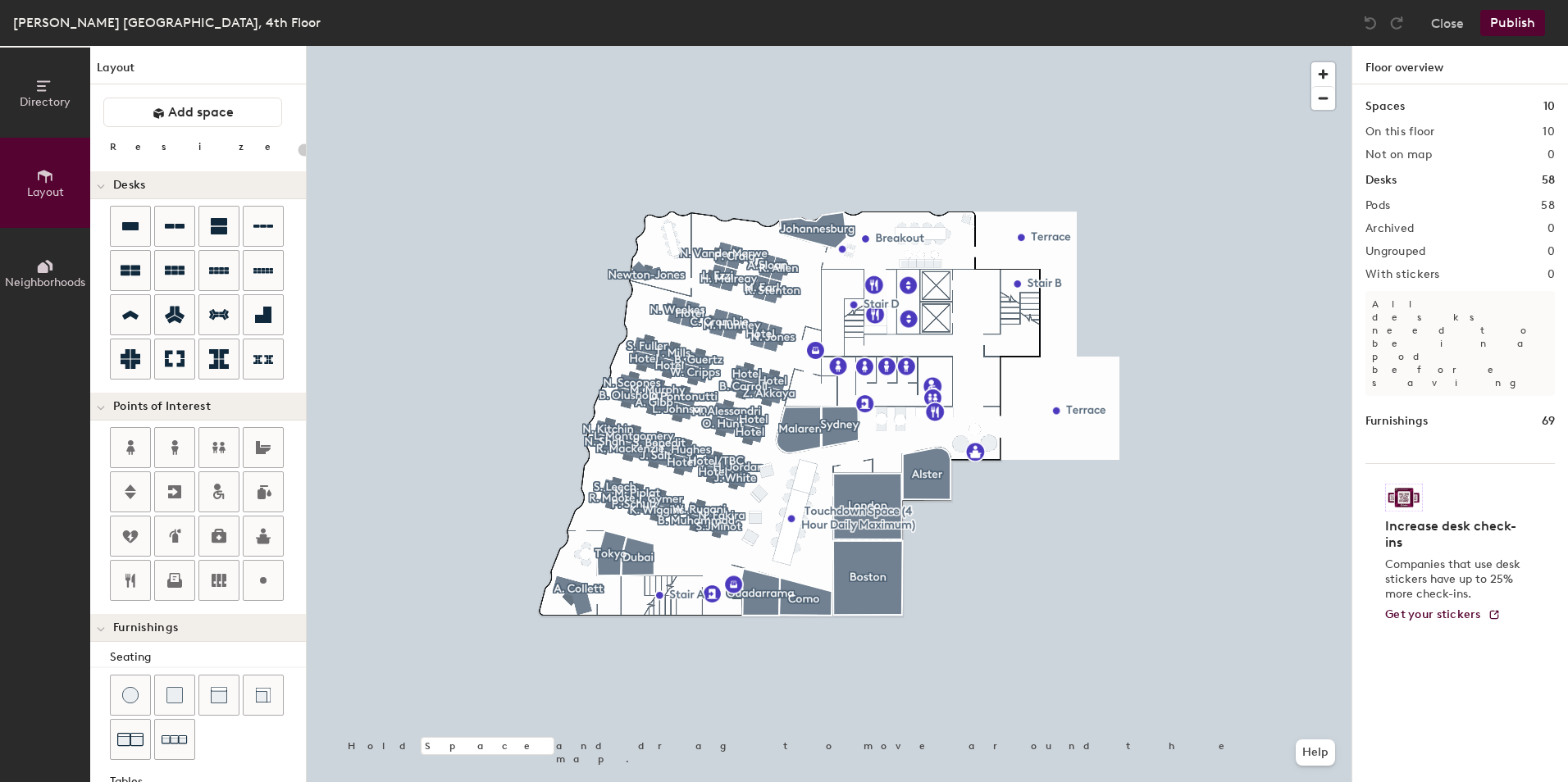
click at [59, 273] on button "Neighborhoods" at bounding box center [45, 273] width 91 height 91
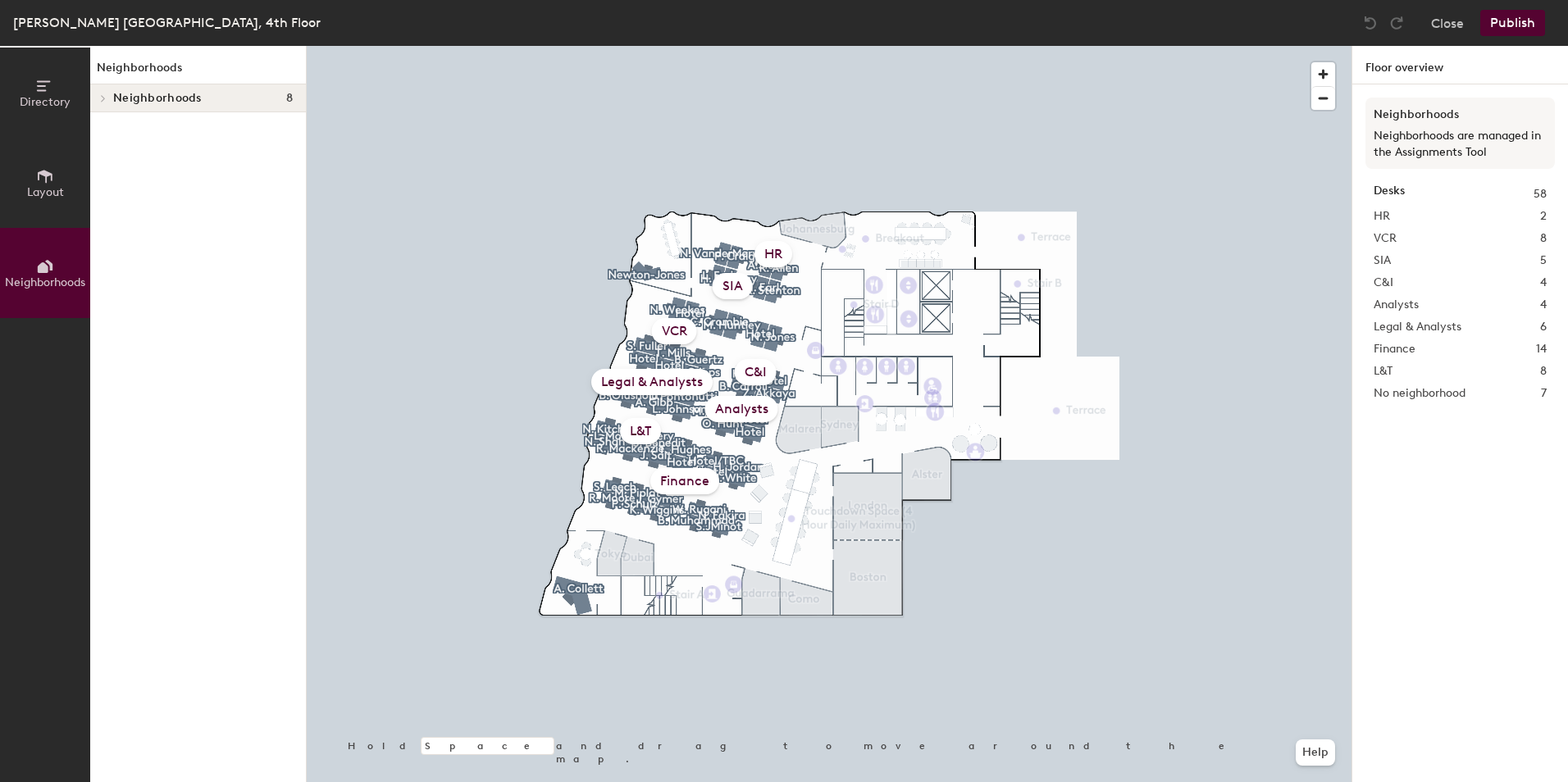
click at [301, 41] on div at bounding box center [301, 39] width 4 height 4
click at [1496, 30] on button "Publish" at bounding box center [1512, 22] width 65 height 26
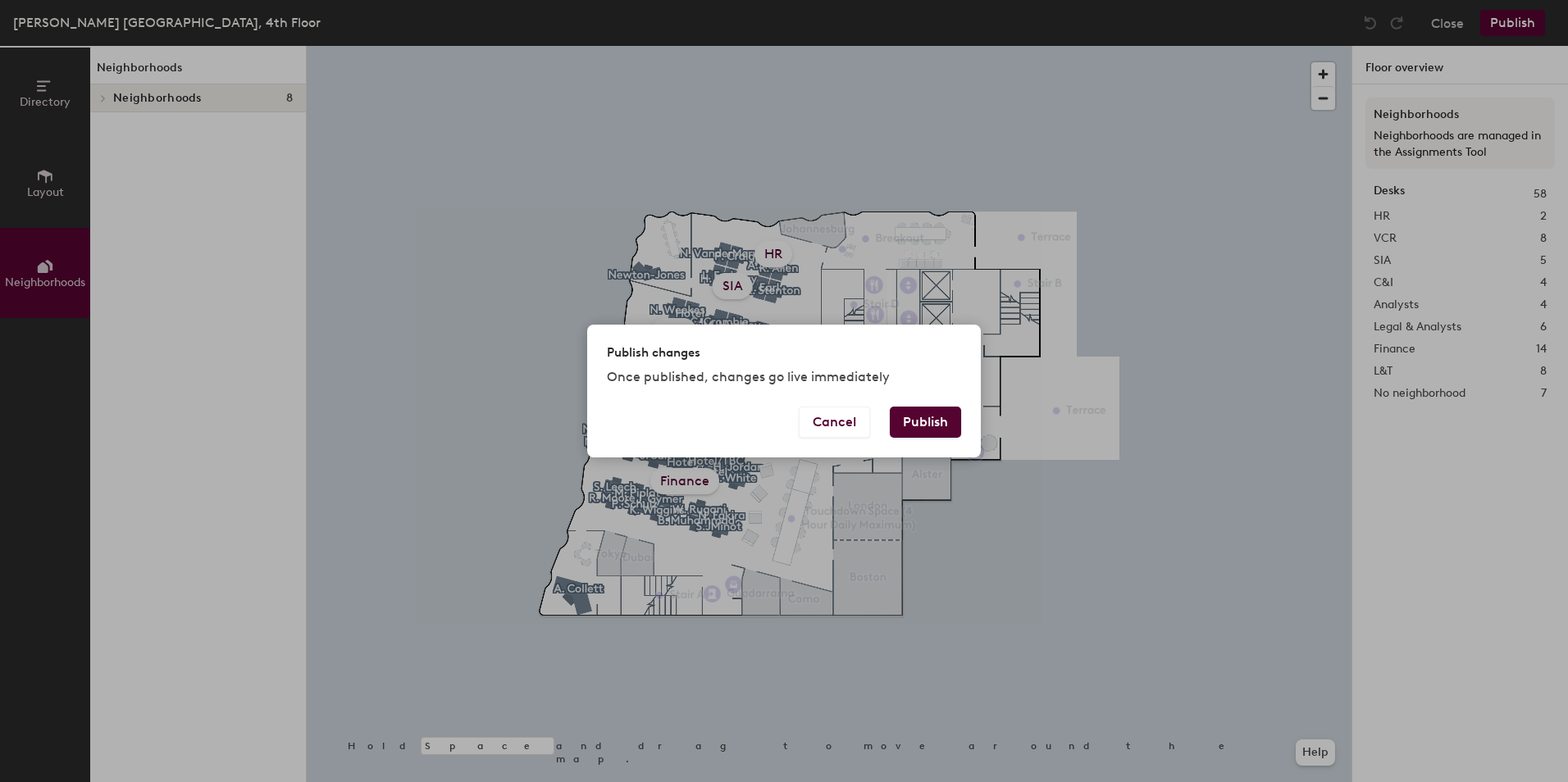
click at [914, 424] on button "Publish" at bounding box center [926, 421] width 72 height 31
